Goal: Transaction & Acquisition: Purchase product/service

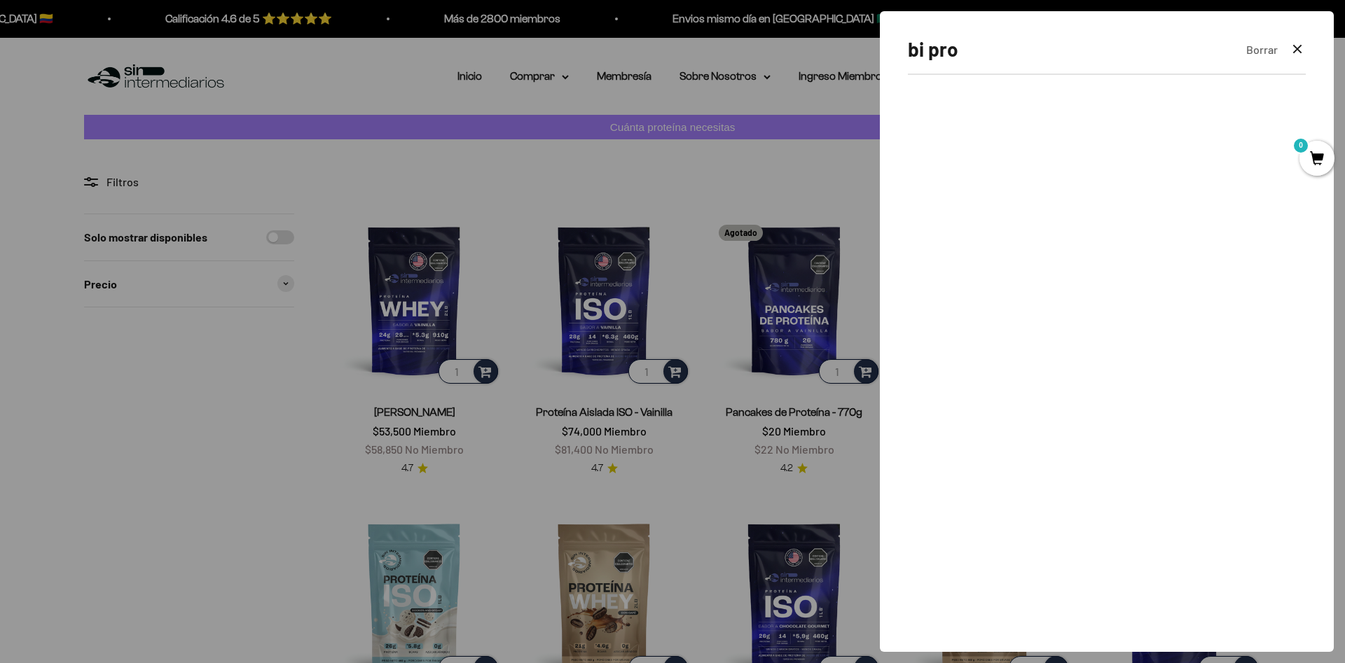
type input "bi pro"
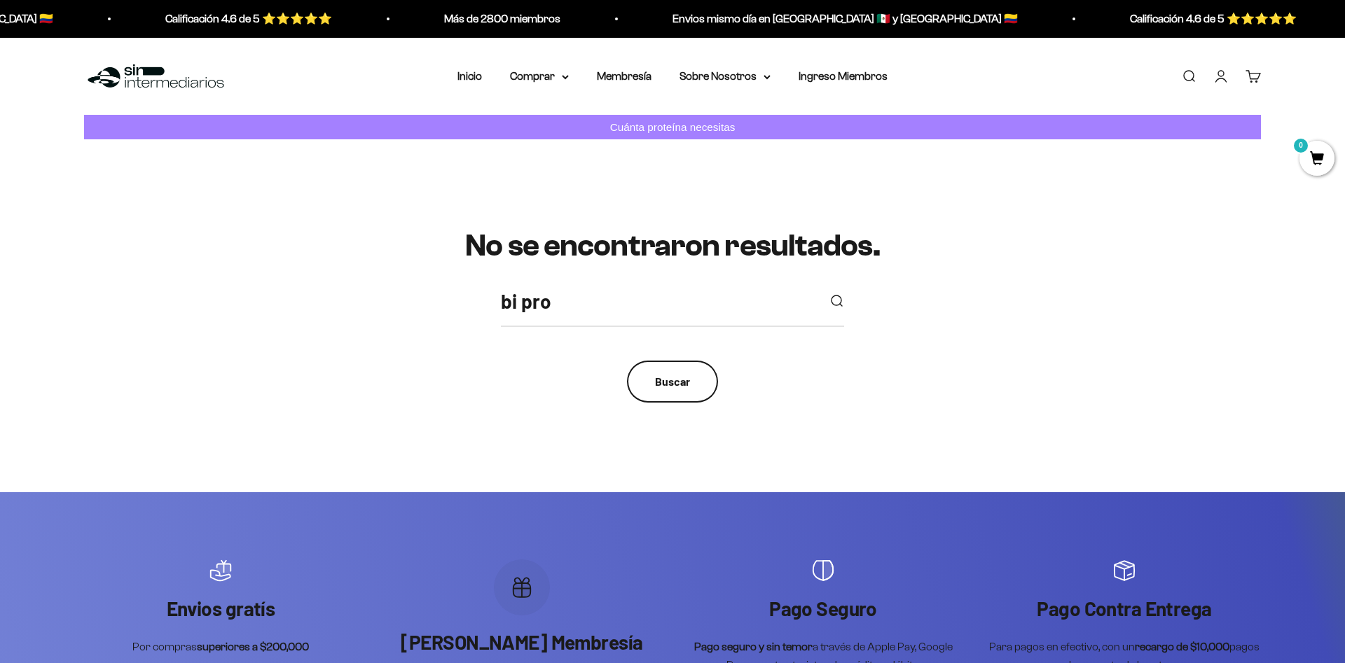
click at [684, 385] on div "Buscar" at bounding box center [672, 382] width 35 height 18
click at [465, 76] on link "Inicio" at bounding box center [469, 76] width 25 height 12
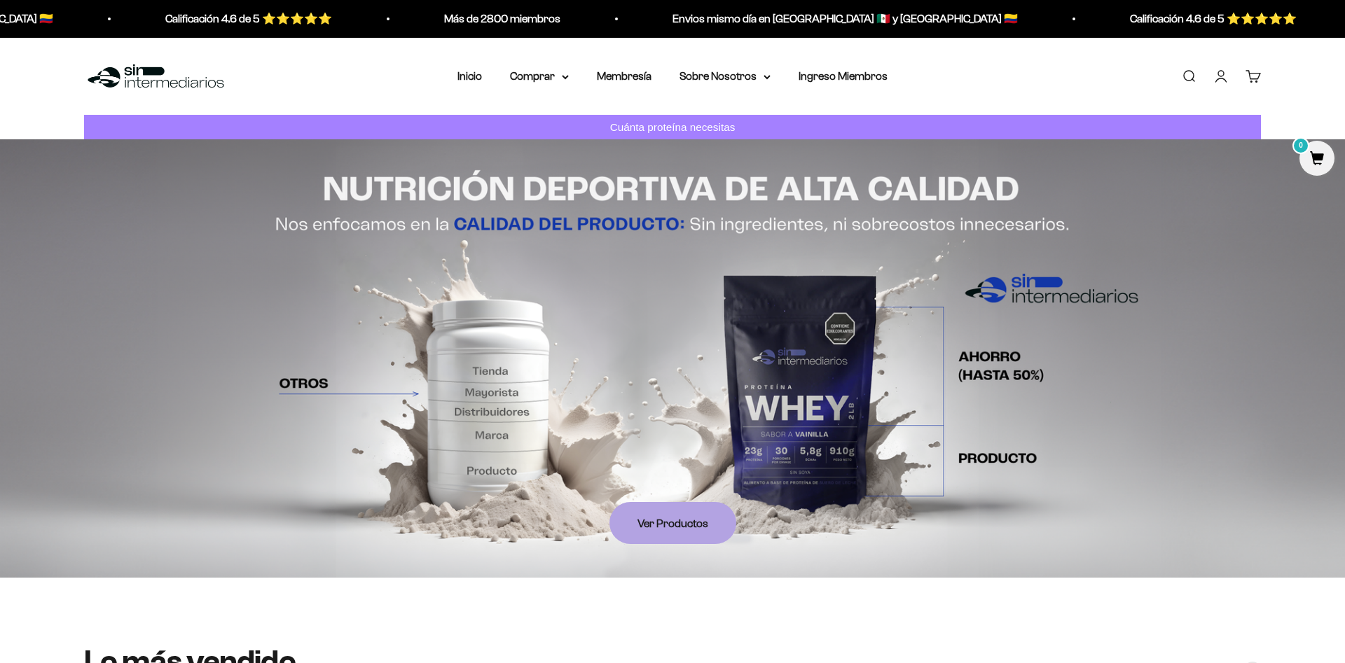
click at [1181, 70] on link "Buscar" at bounding box center [1188, 76] width 15 height 15
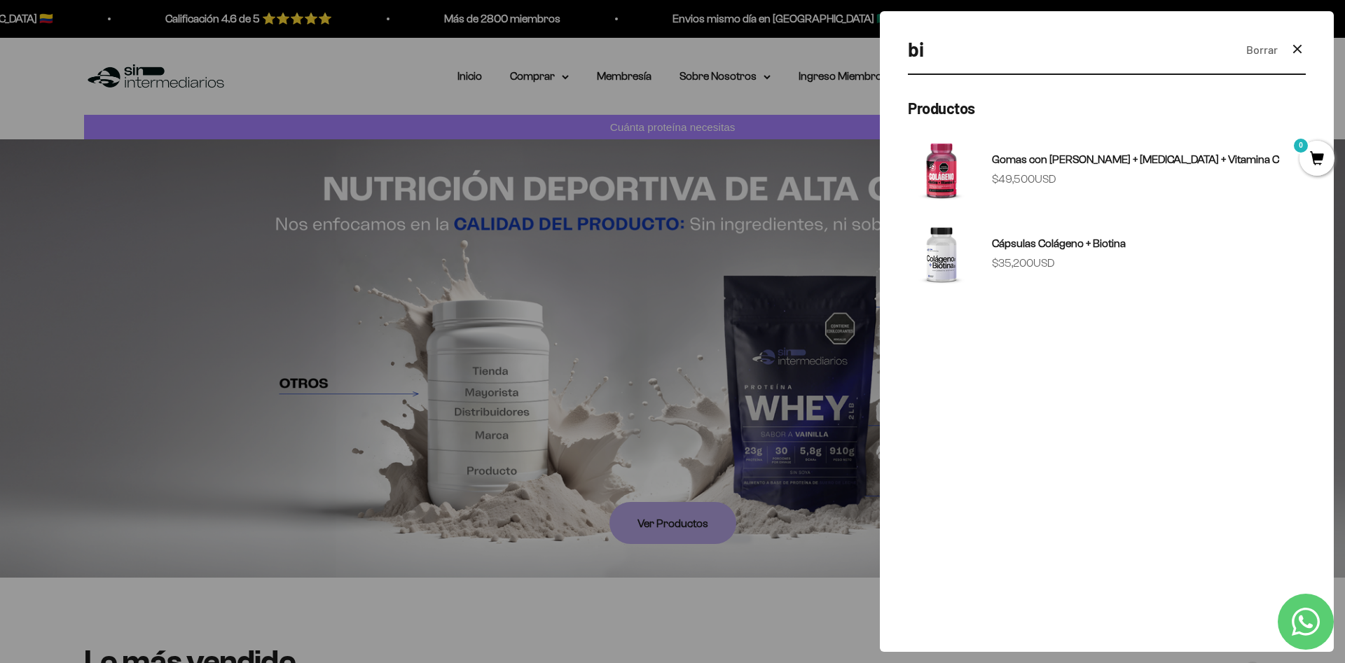
type input "bi"
click at [1302, 46] on icon "button" at bounding box center [1297, 49] width 17 height 17
